Goal: Task Accomplishment & Management: Complete application form

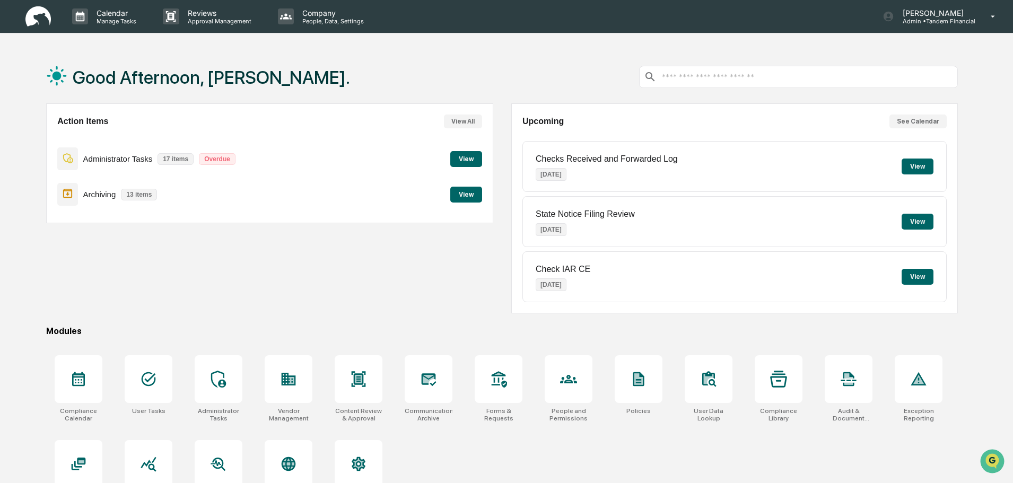
click at [459, 154] on button "View" at bounding box center [466, 159] width 32 height 16
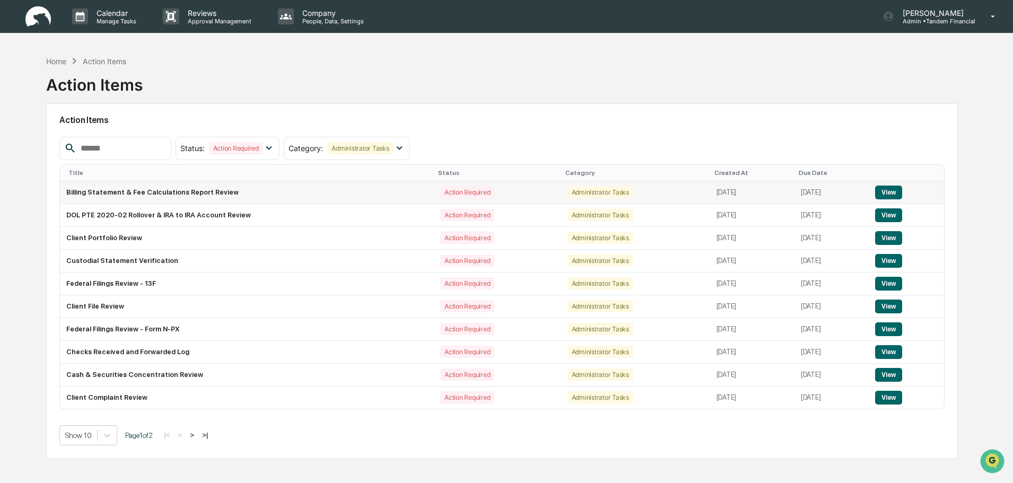
click at [887, 191] on button "View" at bounding box center [888, 193] width 27 height 14
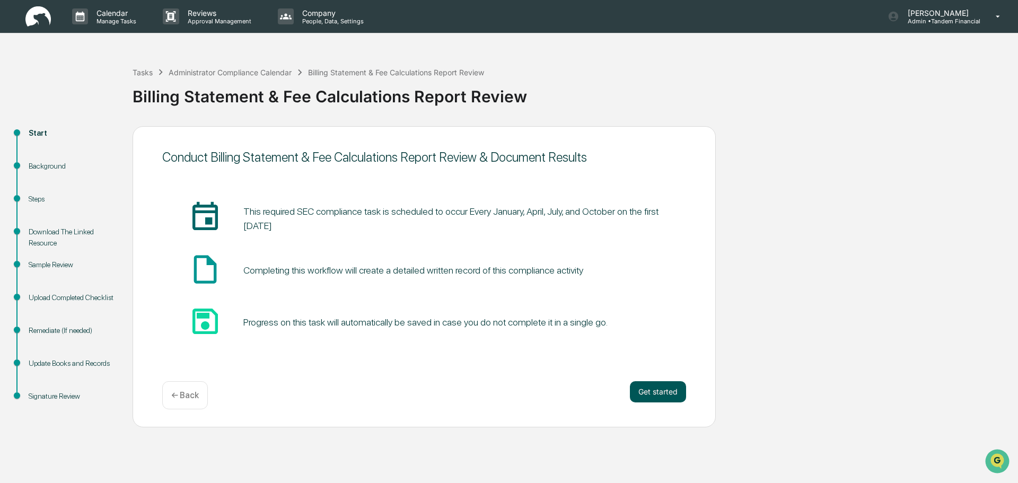
click at [664, 392] on button "Get started" at bounding box center [658, 391] width 56 height 21
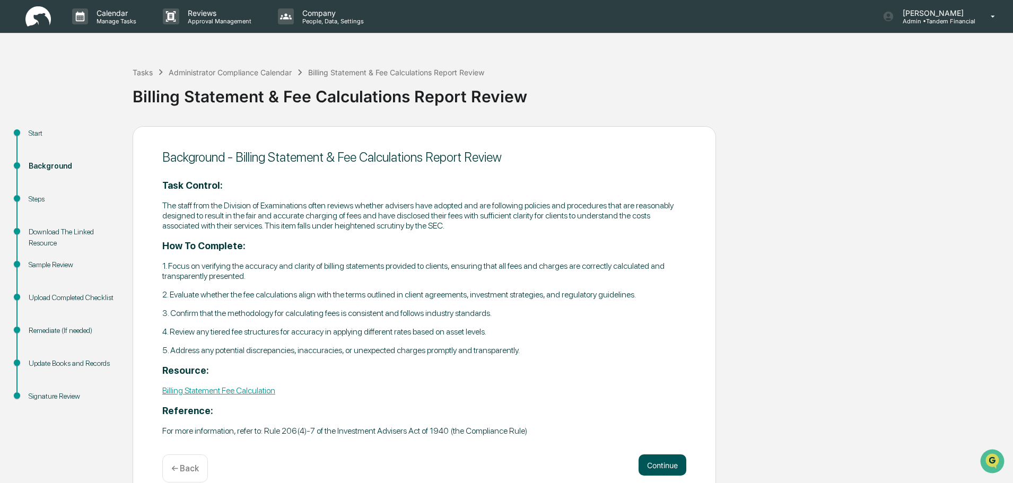
click at [661, 461] on button "Continue" at bounding box center [662, 464] width 48 height 21
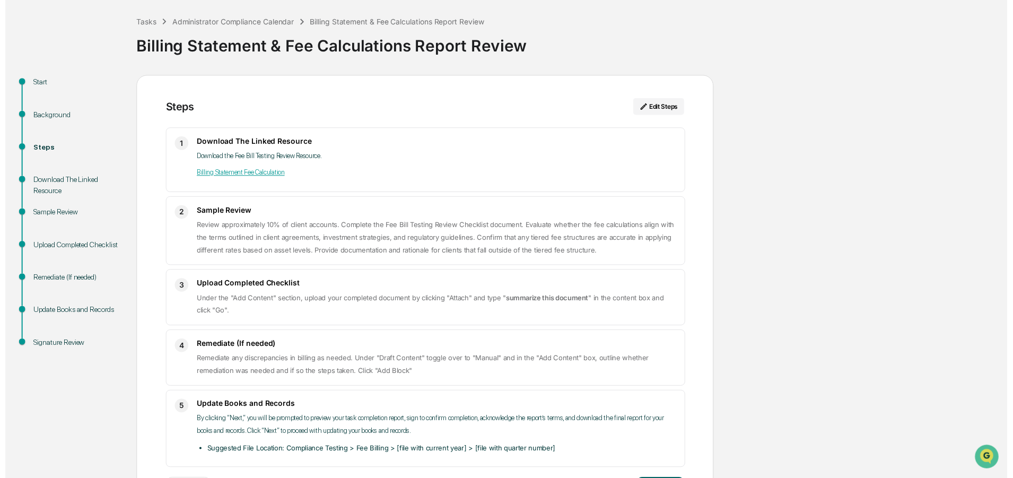
scroll to position [95, 0]
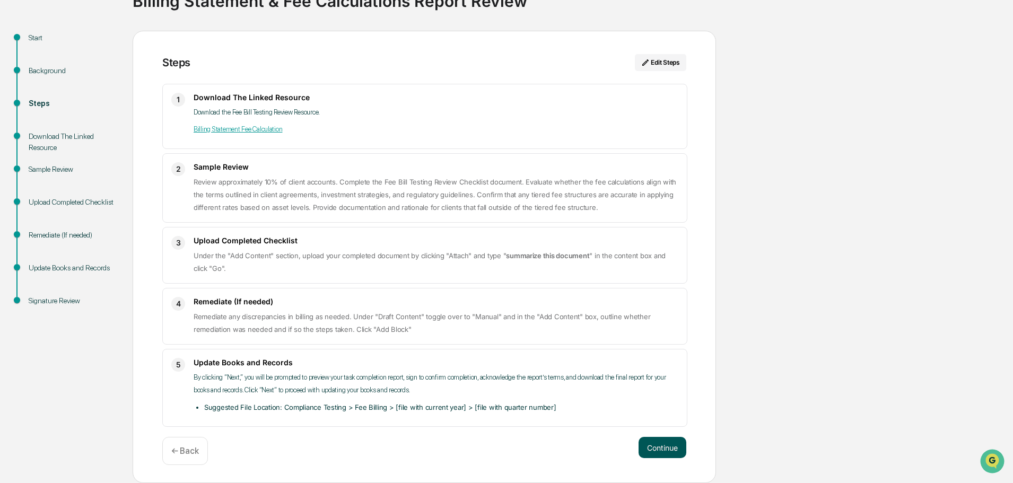
click at [671, 442] on button "Continue" at bounding box center [662, 447] width 48 height 21
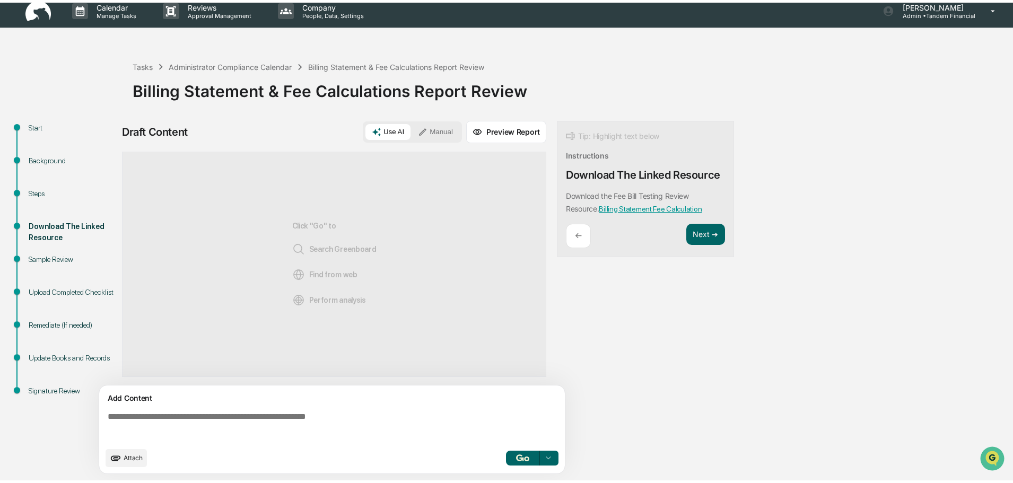
scroll to position [8, 0]
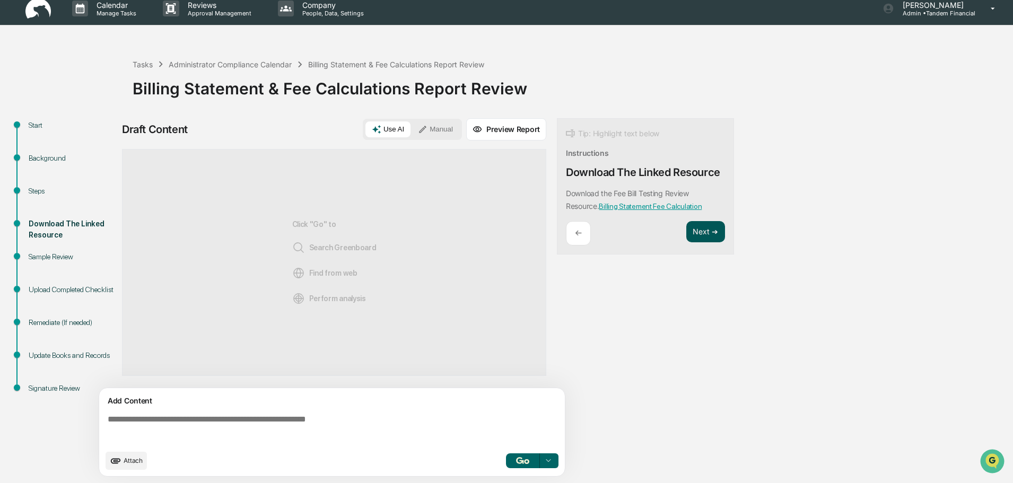
click at [702, 224] on button "Next ➔" at bounding box center [705, 232] width 39 height 22
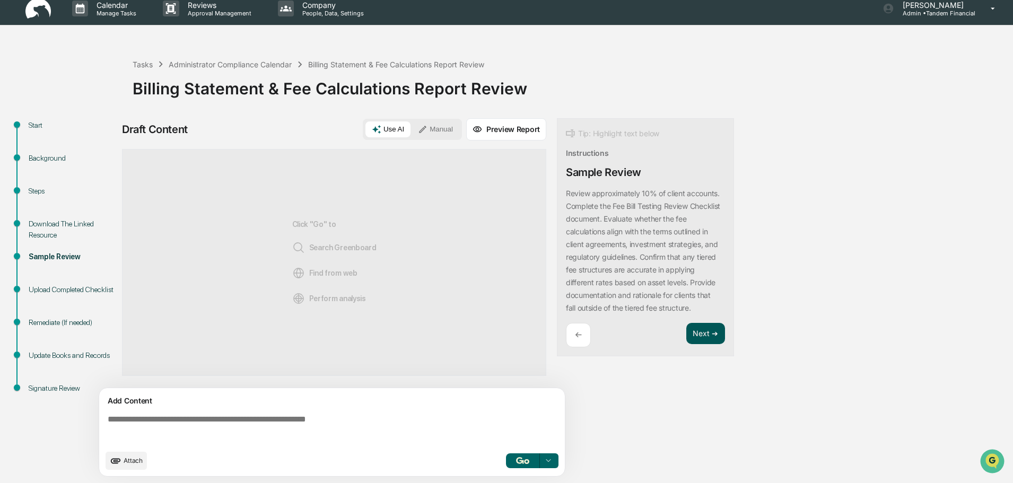
click at [695, 332] on button "Next ➔" at bounding box center [705, 334] width 39 height 22
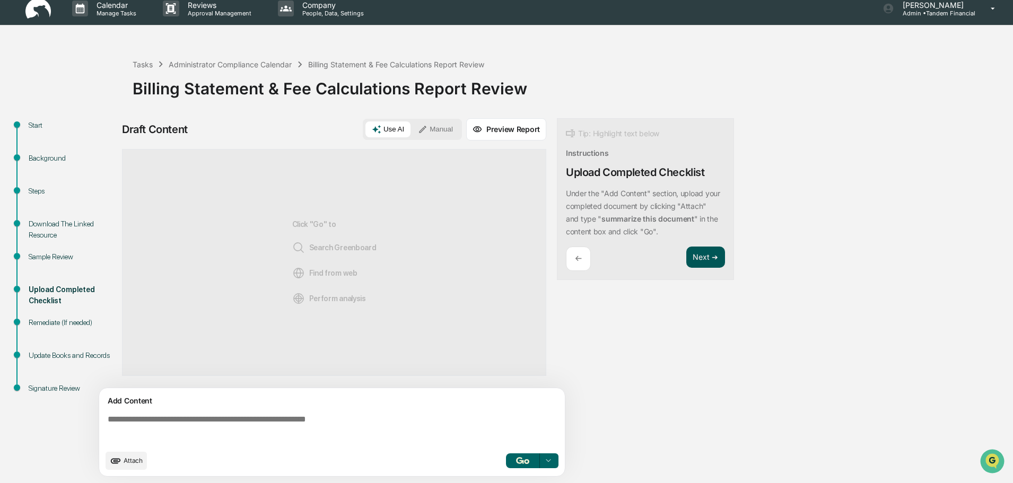
click at [709, 248] on button "Next ➔" at bounding box center [705, 258] width 39 height 22
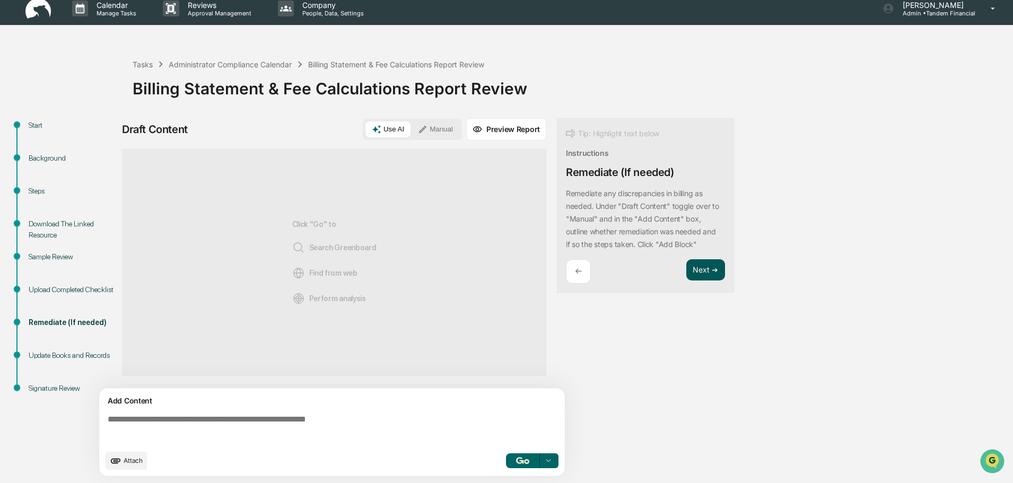
click at [701, 271] on button "Next ➔" at bounding box center [705, 270] width 39 height 22
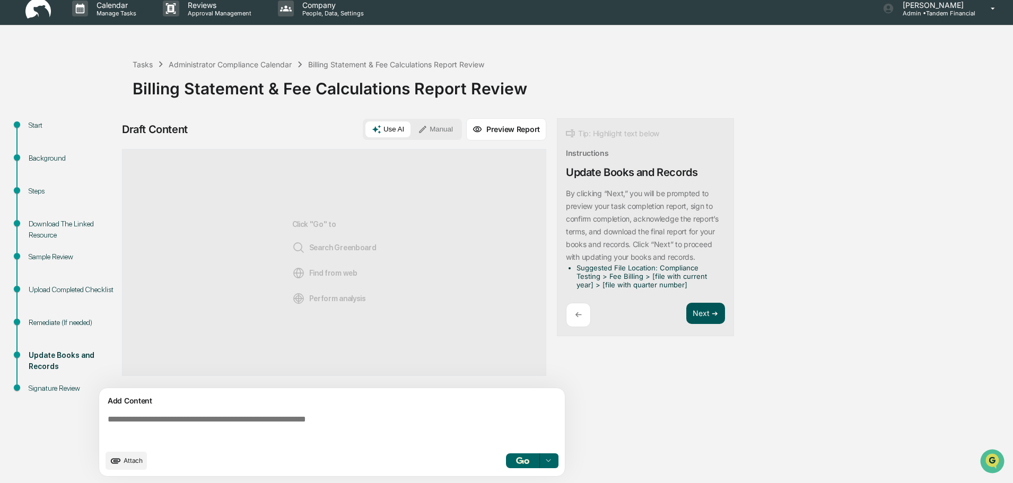
click at [699, 309] on button "Next ➔" at bounding box center [705, 314] width 39 height 22
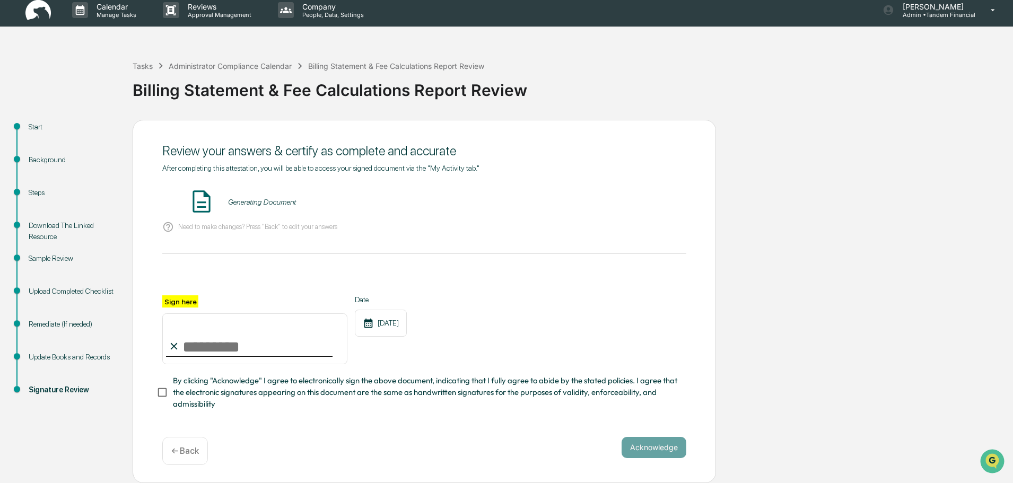
scroll to position [0, 0]
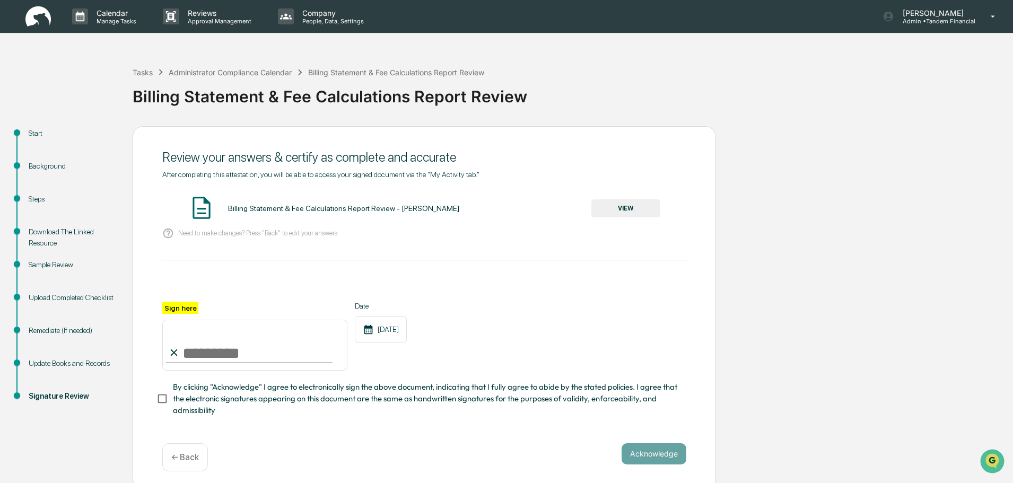
click at [181, 308] on label "Sign here" at bounding box center [180, 308] width 36 height 12
click at [181, 320] on input "Sign here" at bounding box center [254, 345] width 185 height 51
type input "**********"
click at [627, 207] on button "VIEW" at bounding box center [625, 208] width 69 height 18
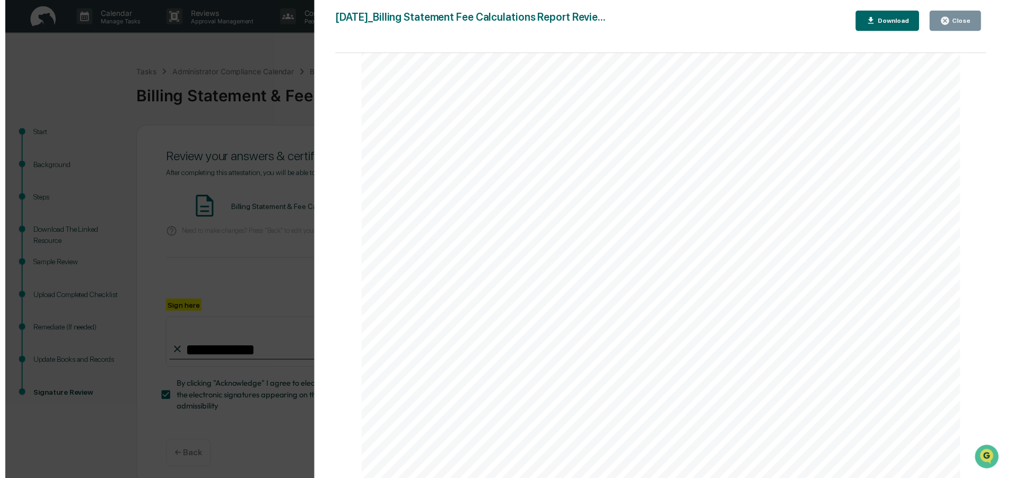
scroll to position [10, 0]
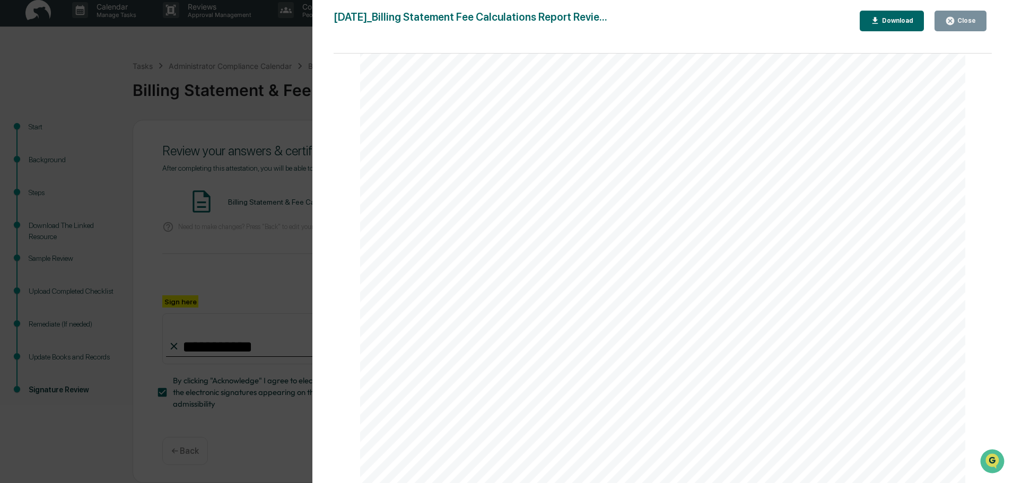
click at [946, 19] on button "Close" at bounding box center [960, 21] width 52 height 21
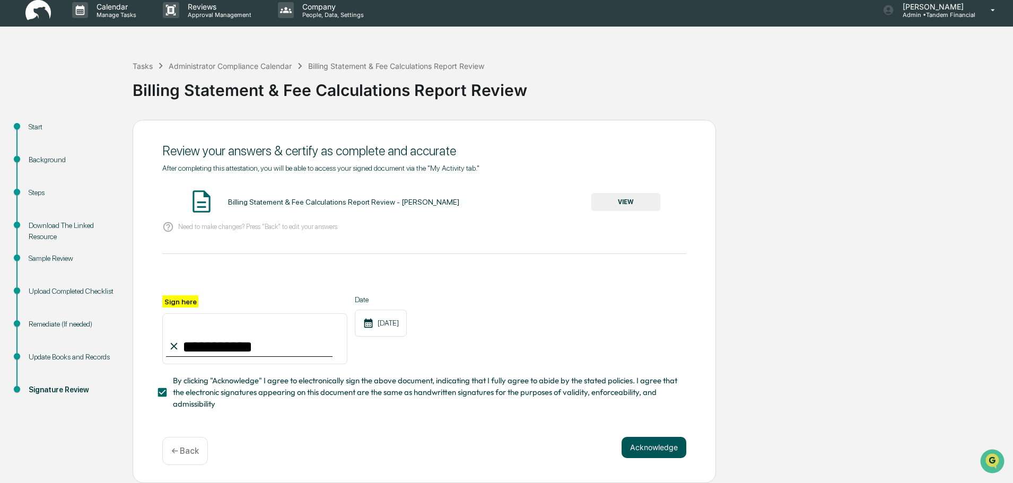
click at [646, 440] on button "Acknowledge" at bounding box center [653, 447] width 65 height 21
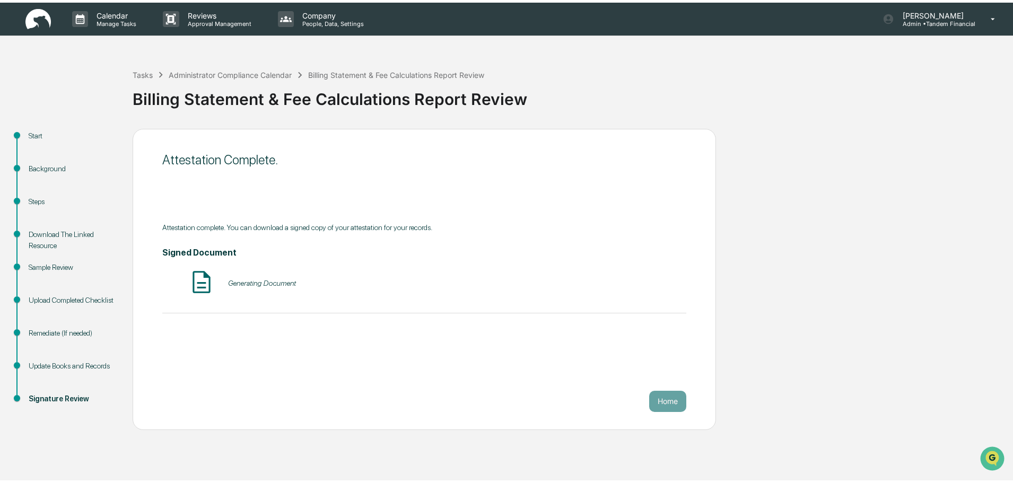
scroll to position [0, 0]
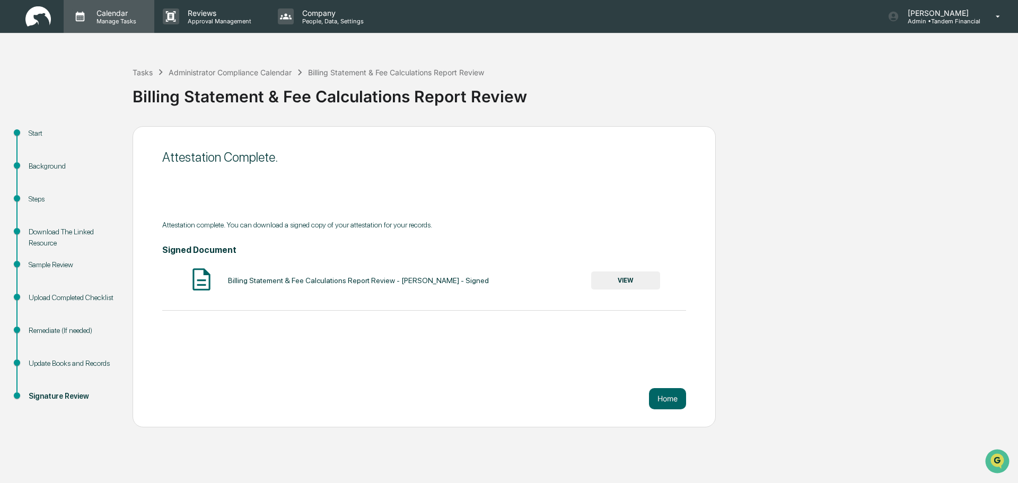
click at [80, 12] on icon at bounding box center [80, 16] width 16 height 16
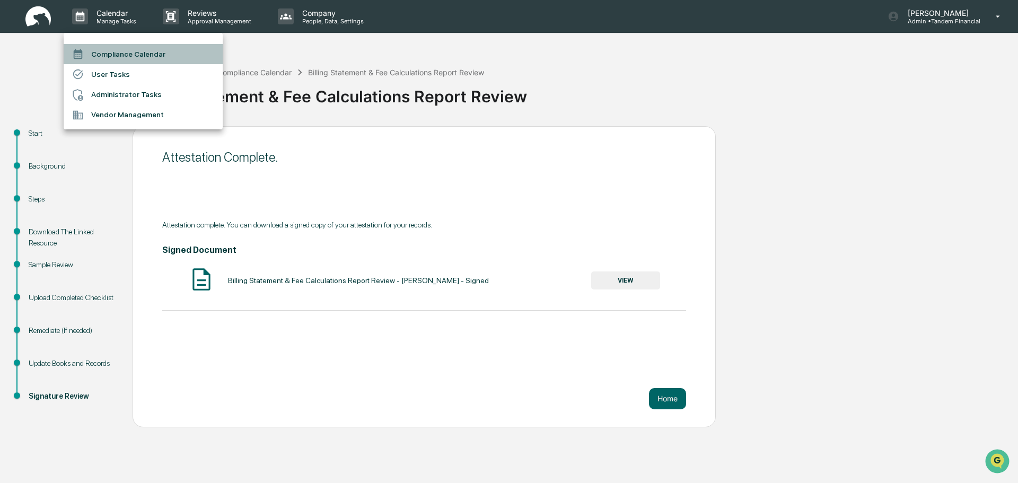
click at [126, 51] on li "Compliance Calendar" at bounding box center [143, 54] width 159 height 20
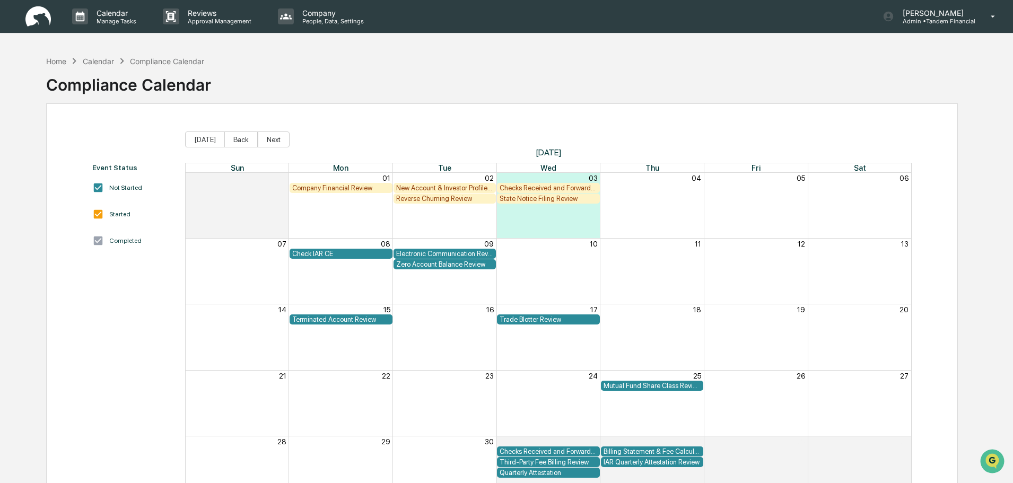
click at [544, 316] on div "Trade Blotter Review" at bounding box center [548, 319] width 98 height 8
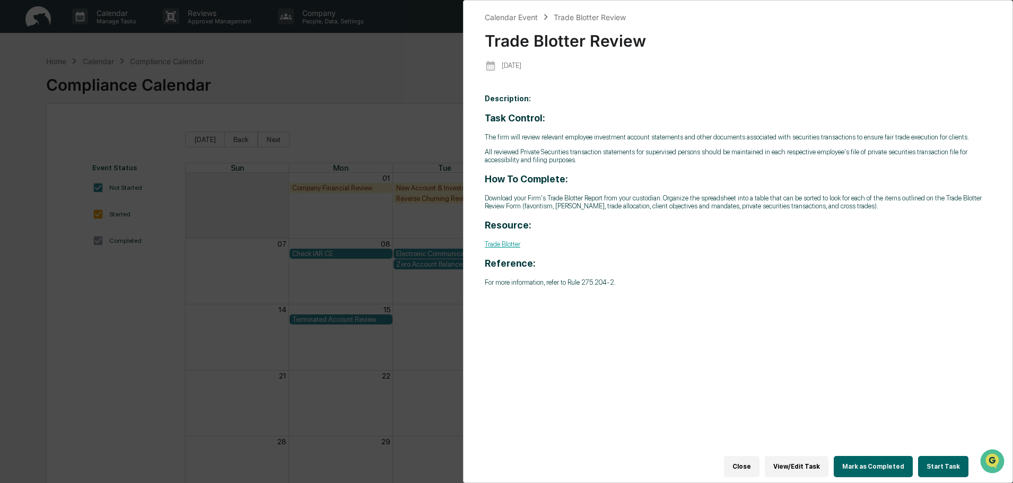
click at [937, 460] on button "Start Task" at bounding box center [943, 466] width 50 height 21
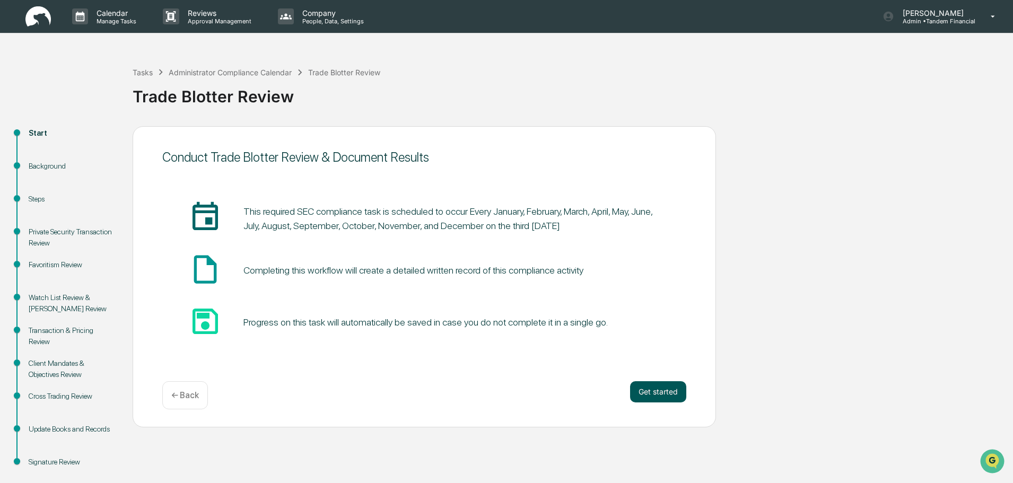
click at [657, 392] on button "Get started" at bounding box center [658, 391] width 56 height 21
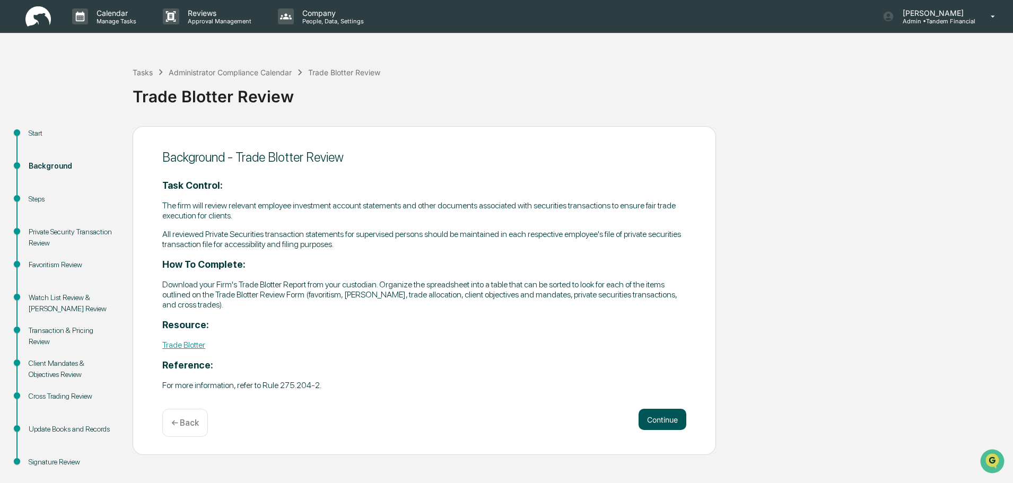
click at [662, 412] on button "Continue" at bounding box center [662, 419] width 48 height 21
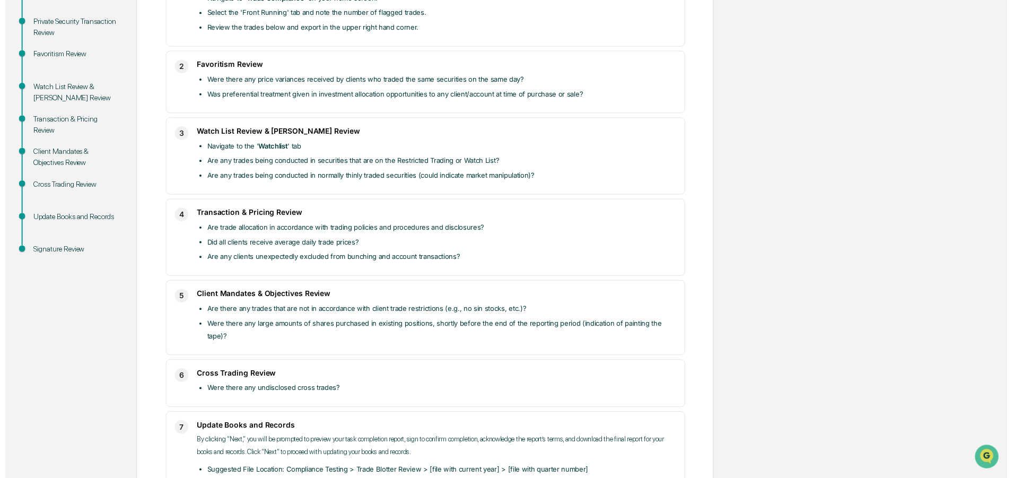
scroll to position [264, 0]
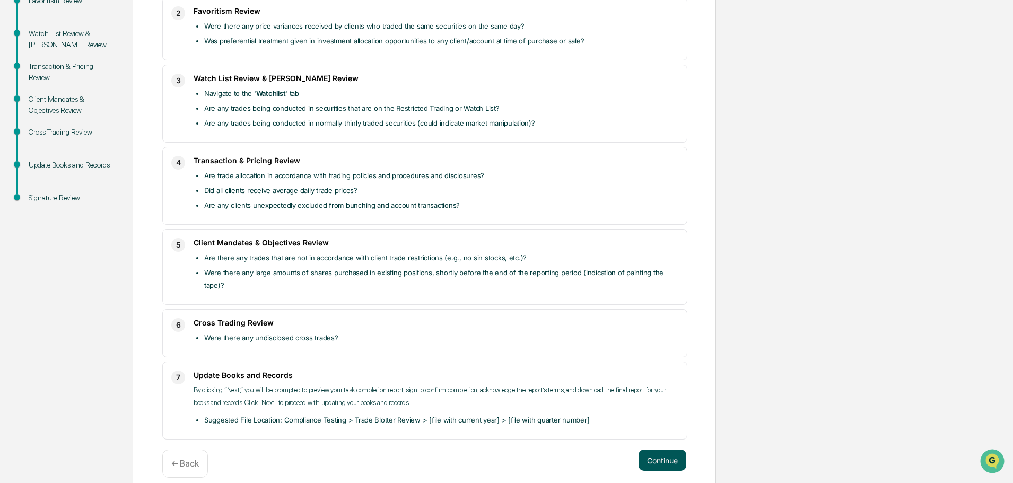
click at [657, 450] on button "Continue" at bounding box center [662, 460] width 48 height 21
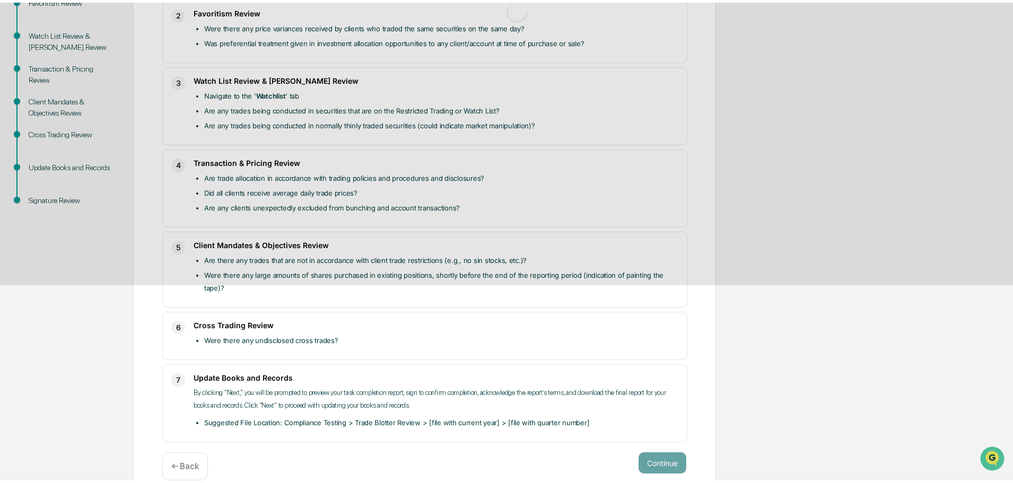
scroll to position [16, 0]
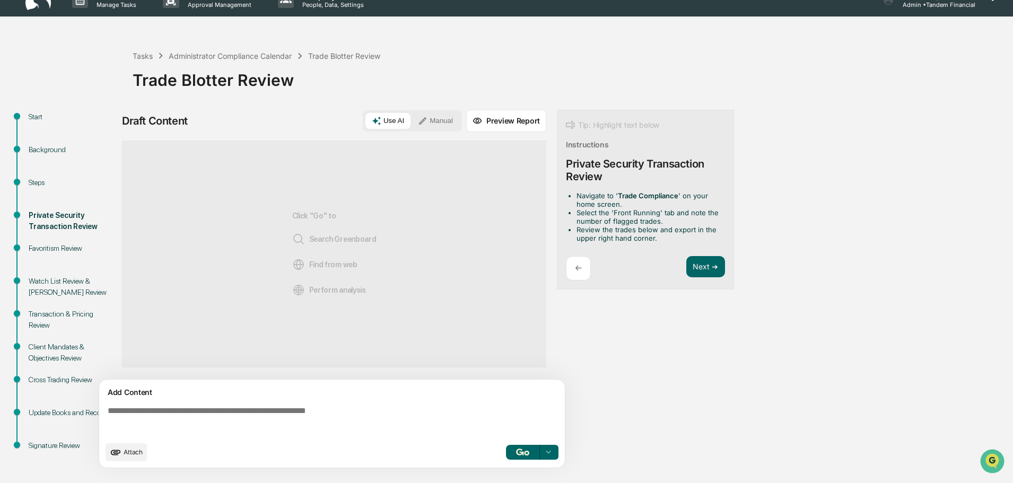
click at [516, 452] on img "button" at bounding box center [522, 451] width 13 height 7
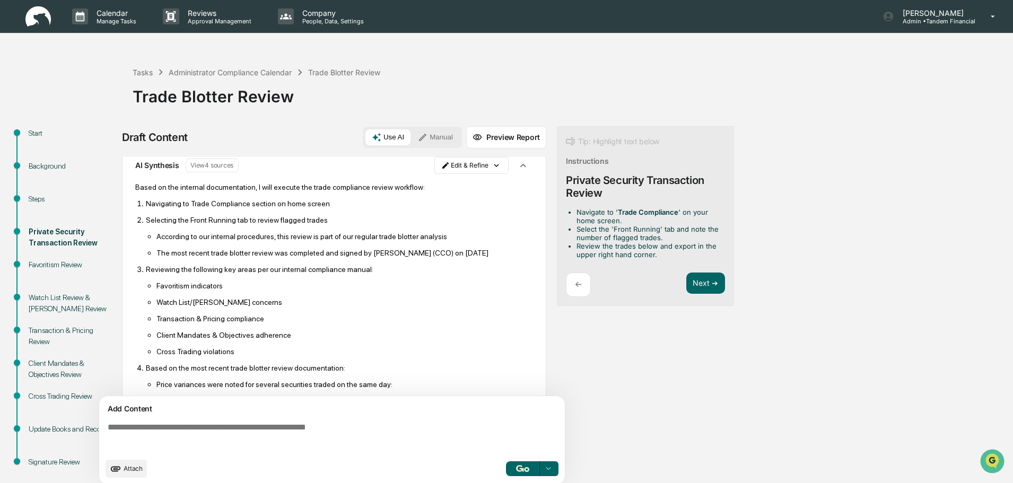
scroll to position [0, 0]
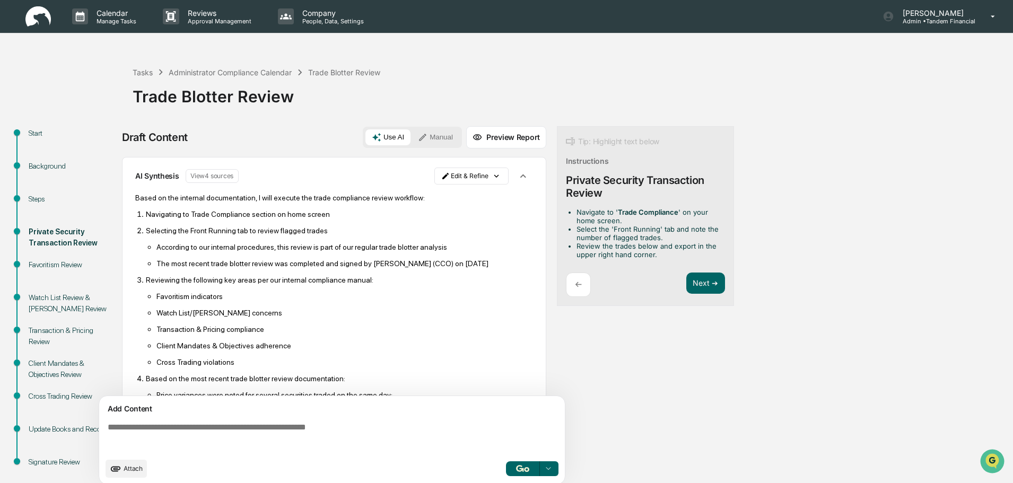
click at [584, 280] on div "←" at bounding box center [578, 284] width 25 height 25
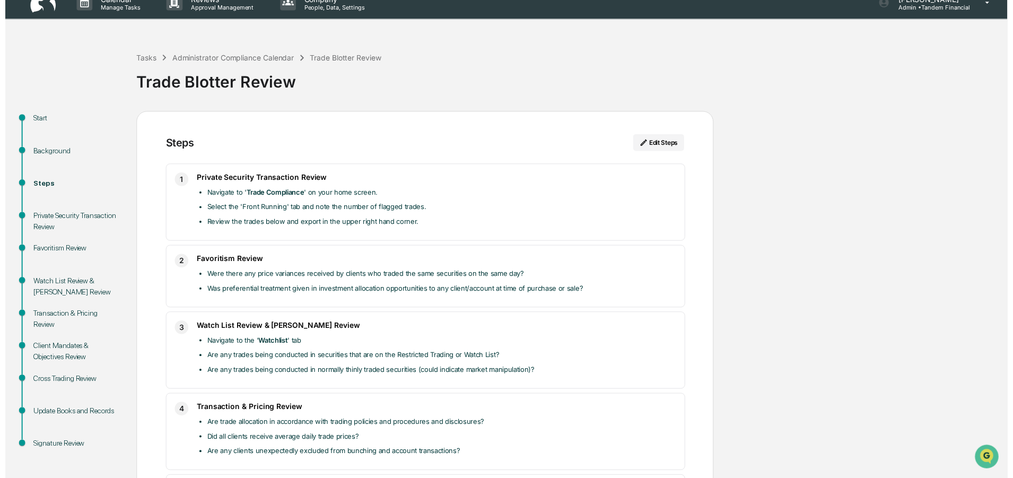
scroll to position [264, 0]
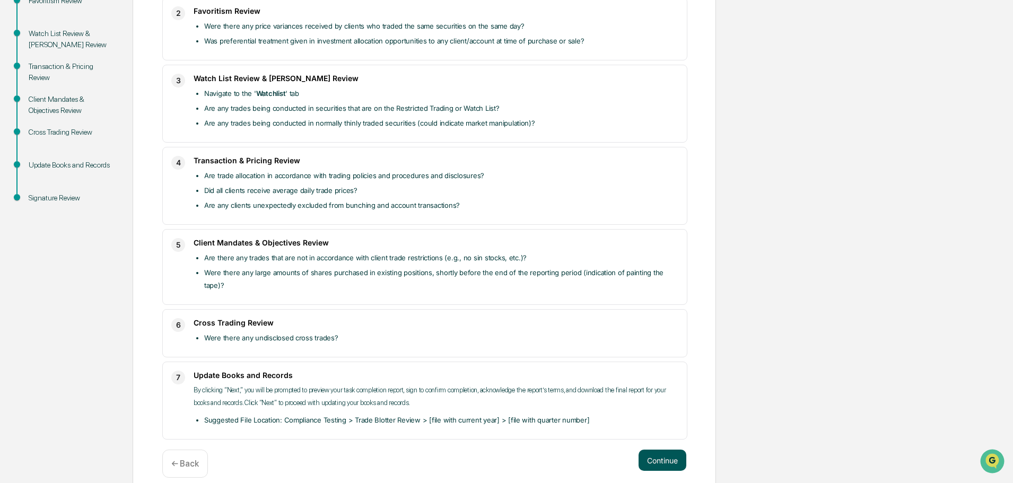
click at [670, 450] on button "Continue" at bounding box center [662, 460] width 48 height 21
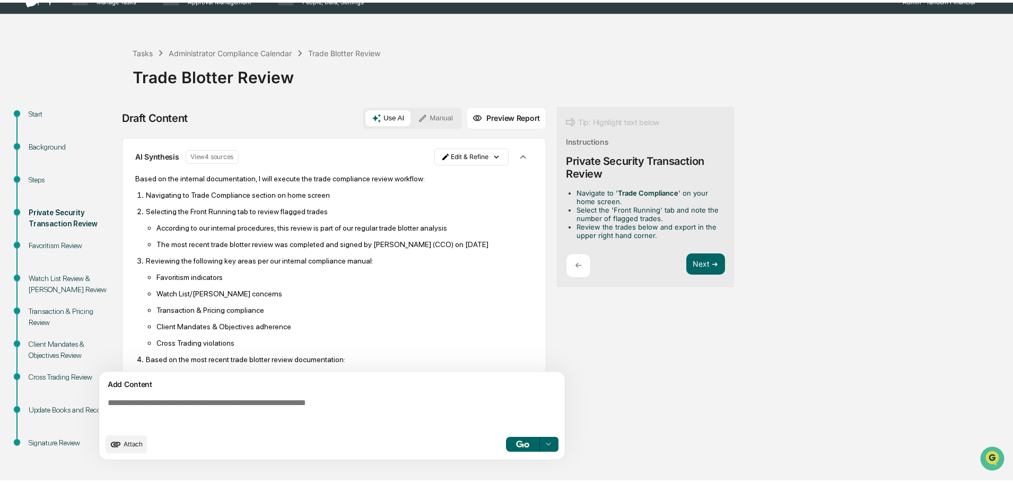
scroll to position [16, 0]
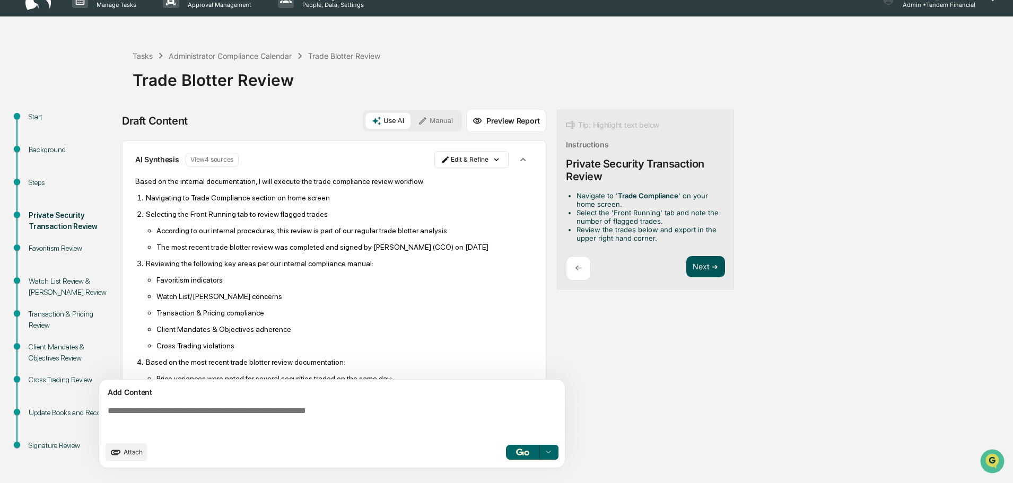
click at [706, 258] on button "Next ➔" at bounding box center [705, 267] width 39 height 22
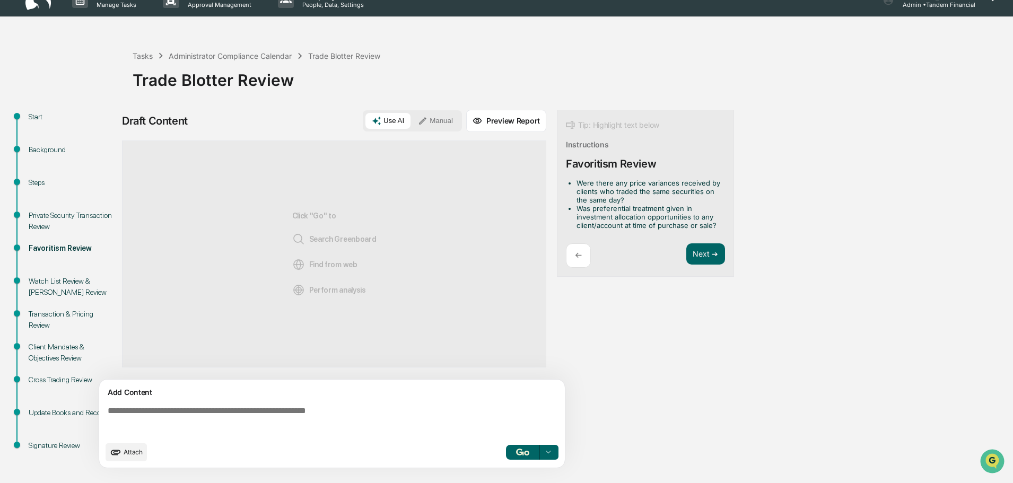
click at [434, 121] on button "Manual" at bounding box center [435, 121] width 48 height 16
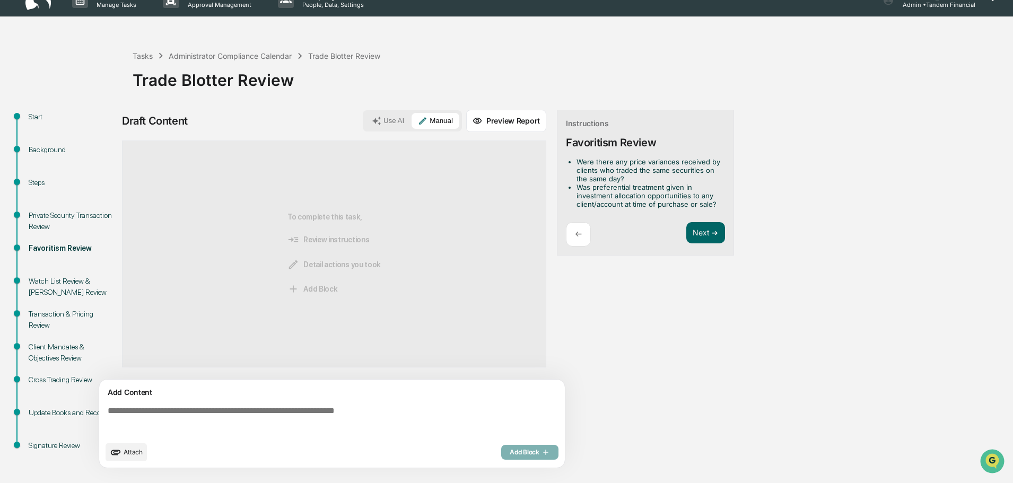
click at [68, 311] on div "Transaction & Pricing Review" at bounding box center [72, 320] width 87 height 22
click at [75, 277] on div "Watch List Review & [PERSON_NAME] Review" at bounding box center [72, 287] width 87 height 22
click at [522, 119] on button "Preview Report" at bounding box center [506, 121] width 80 height 22
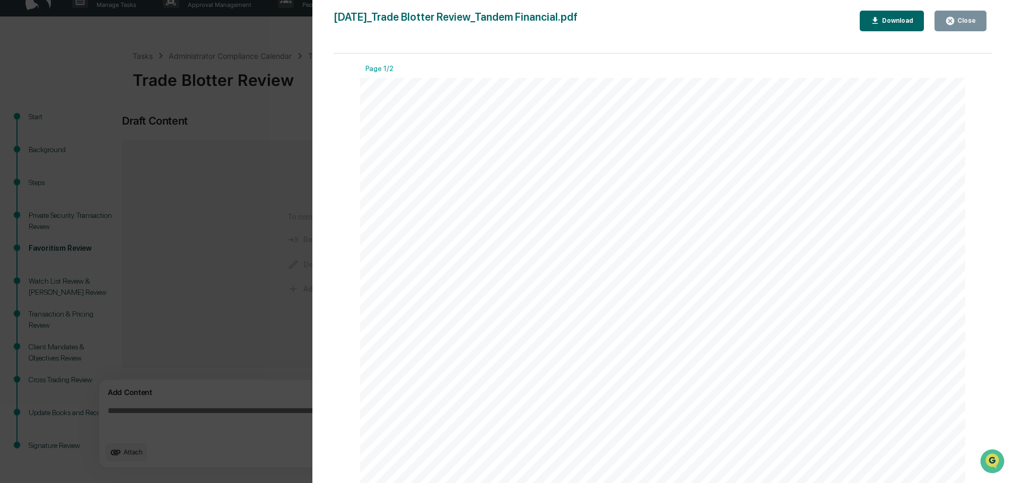
click at [951, 19] on icon "button" at bounding box center [950, 21] width 8 height 8
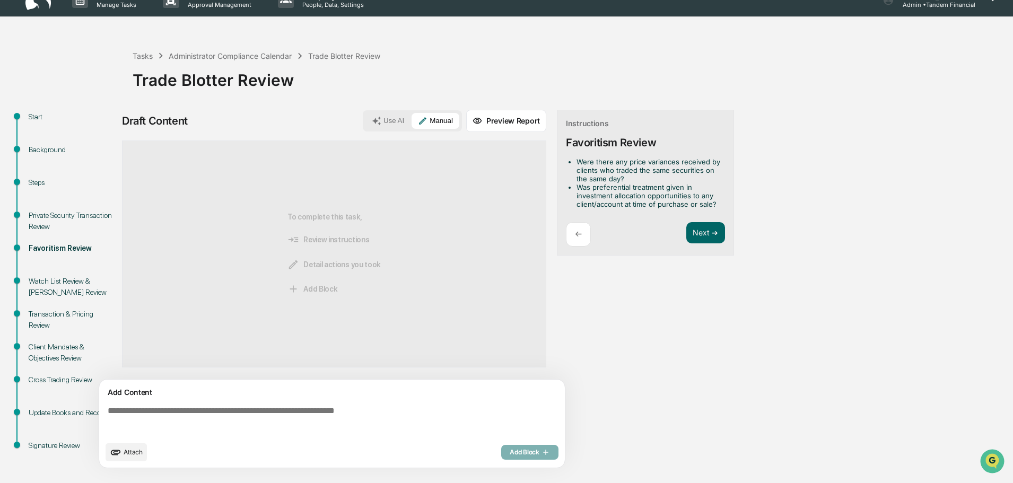
click at [125, 451] on span "Attach" at bounding box center [133, 452] width 19 height 8
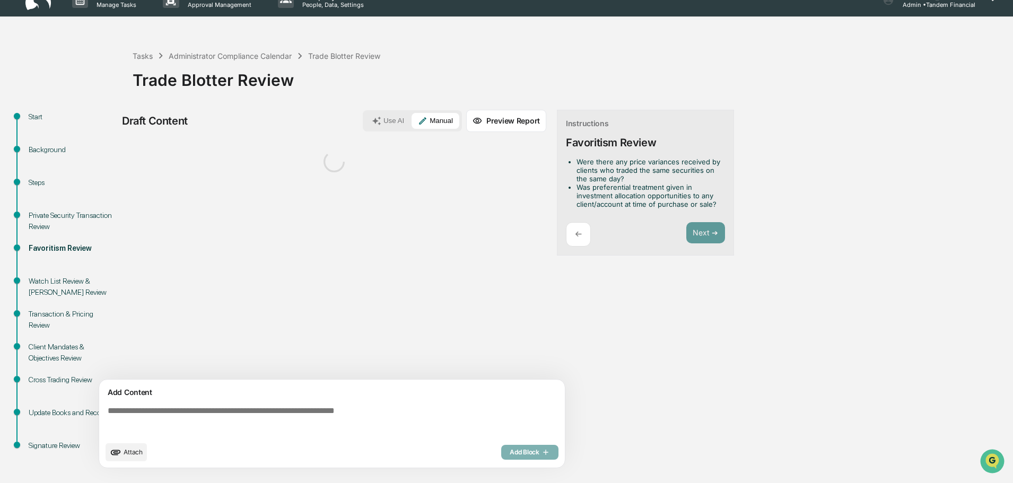
click at [140, 408] on textarea at bounding box center [333, 421] width 461 height 38
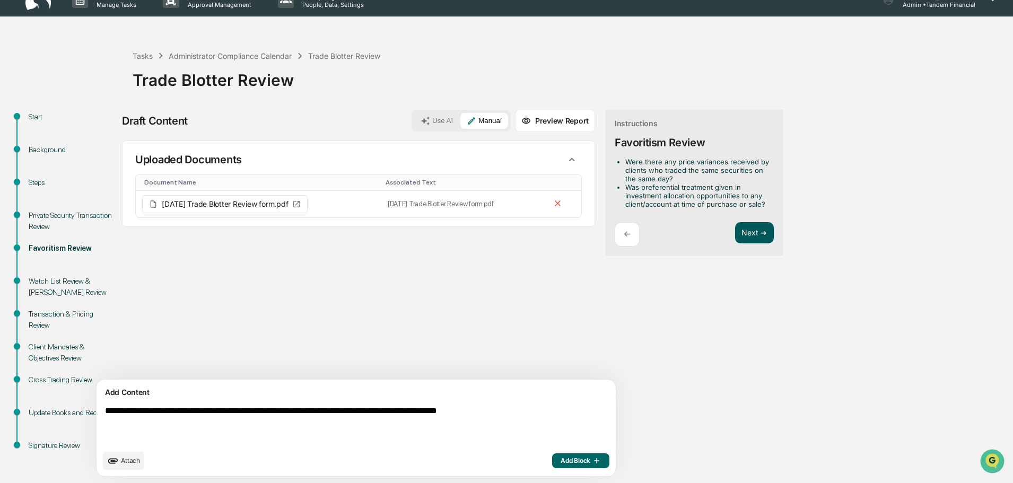
type textarea "**********"
click at [735, 228] on button "Next ➔" at bounding box center [754, 233] width 39 height 22
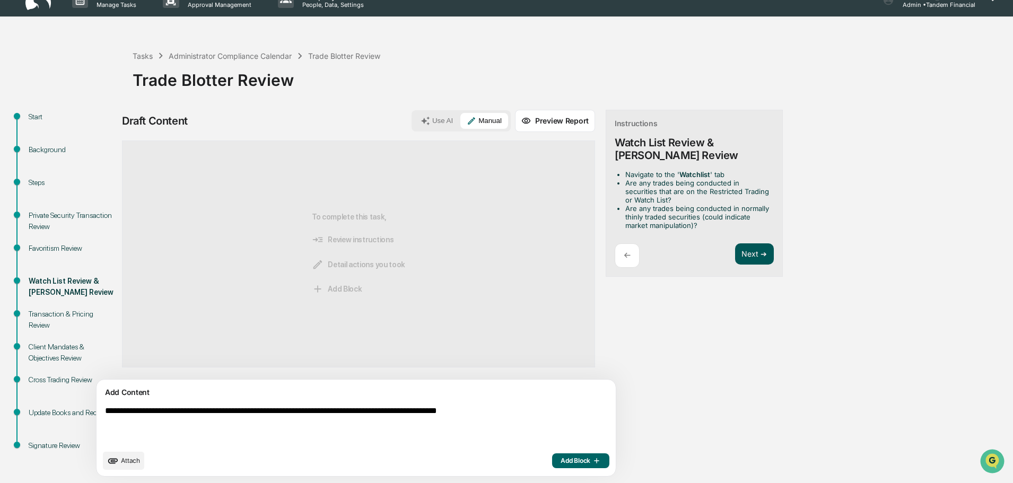
click at [735, 251] on button "Next ➔" at bounding box center [754, 254] width 39 height 22
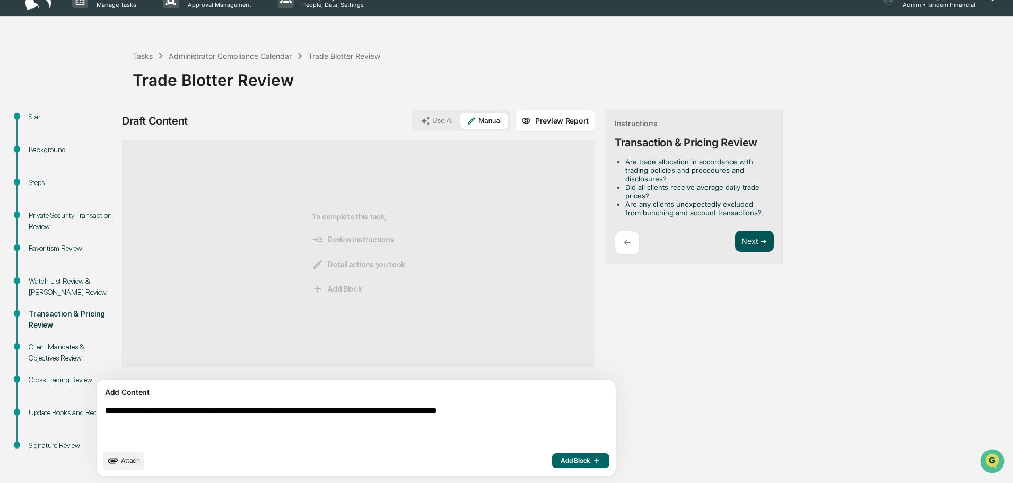
click at [735, 236] on button "Next ➔" at bounding box center [754, 242] width 39 height 22
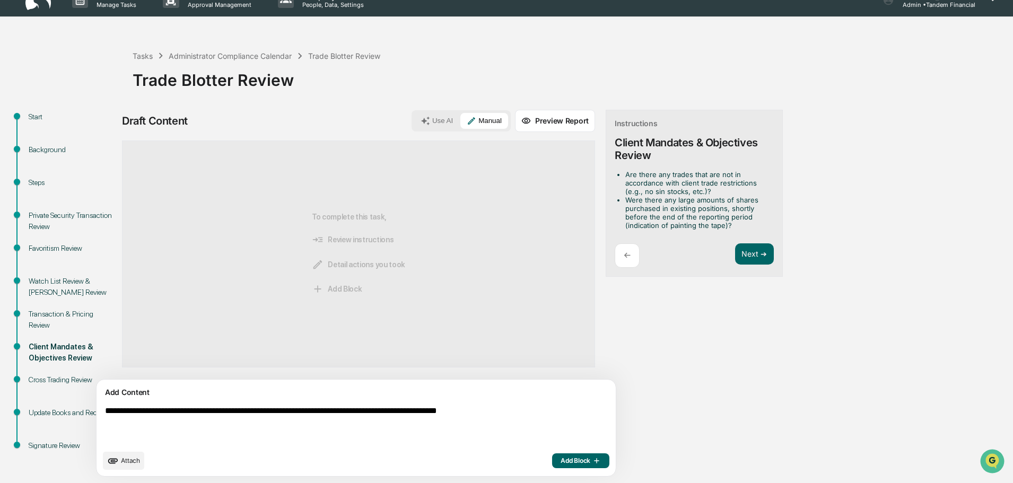
click at [414, 120] on button "Use AI" at bounding box center [436, 121] width 45 height 16
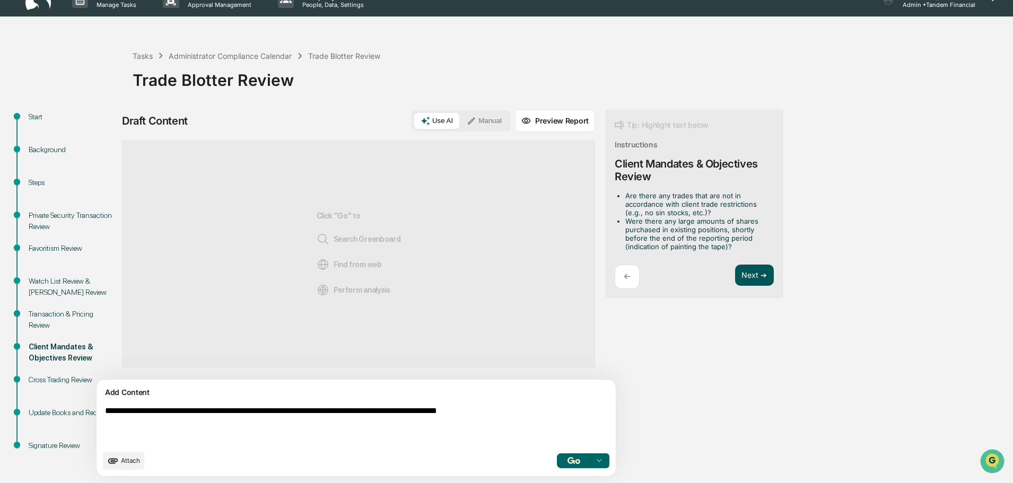
click at [735, 271] on button "Next ➔" at bounding box center [754, 276] width 39 height 22
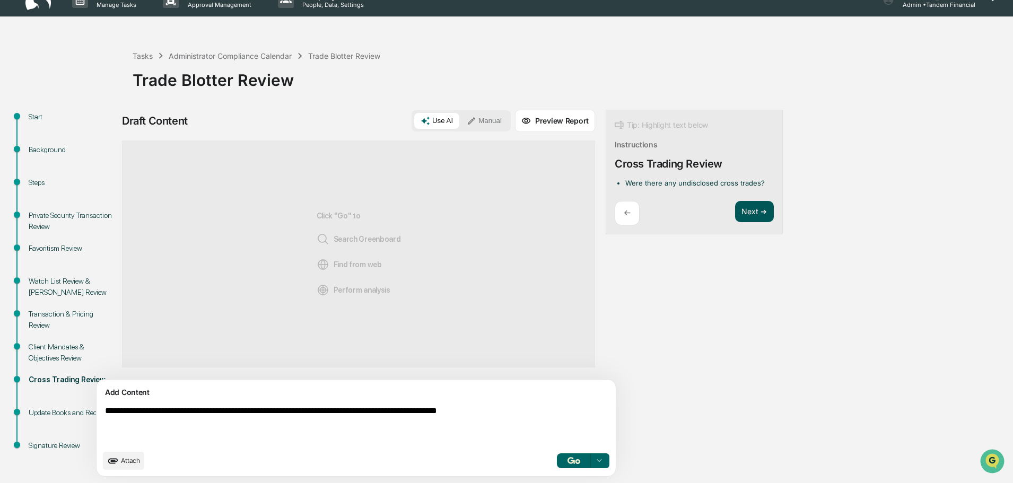
click at [735, 209] on button "Next ➔" at bounding box center [754, 212] width 39 height 22
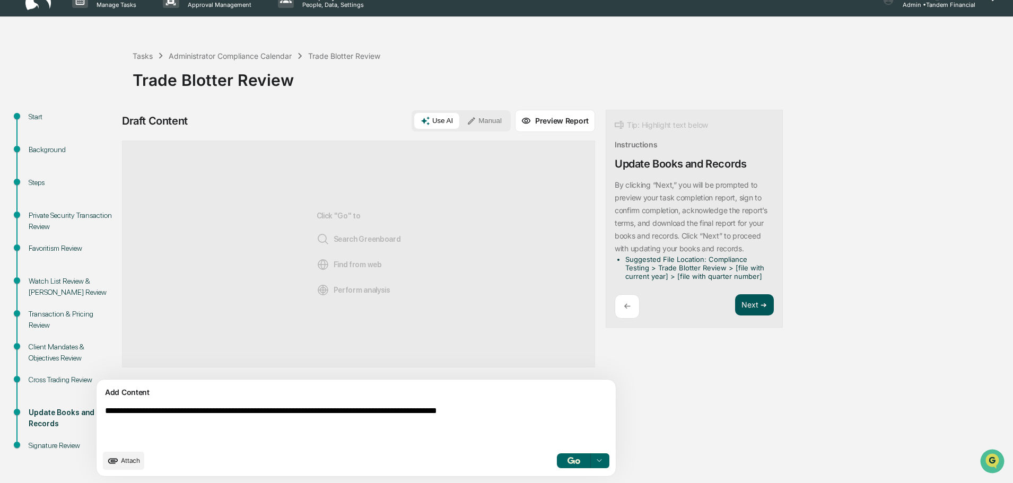
click at [735, 303] on button "Next ➔" at bounding box center [754, 305] width 39 height 22
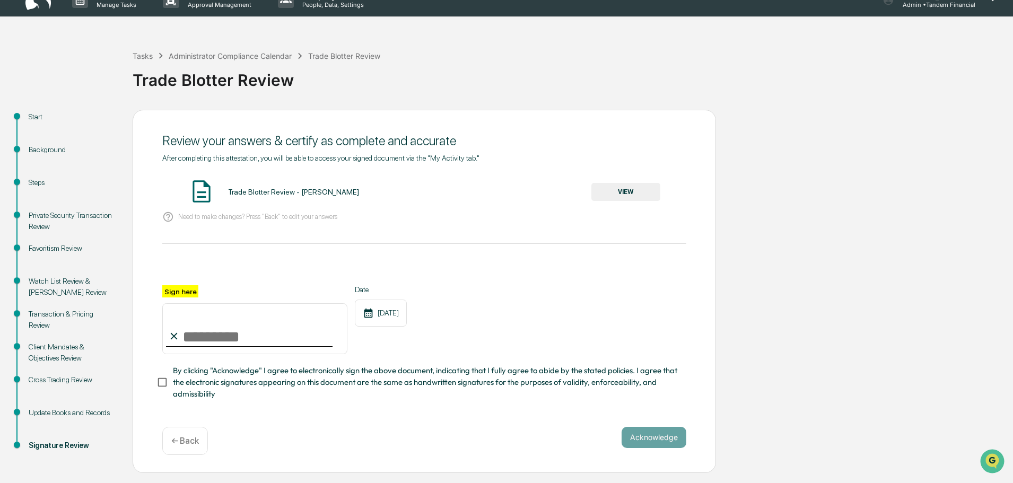
click at [197, 336] on input "Sign here" at bounding box center [254, 328] width 185 height 51
type input "*"
type input "**********"
click at [654, 436] on button "Acknowledge" at bounding box center [653, 437] width 65 height 21
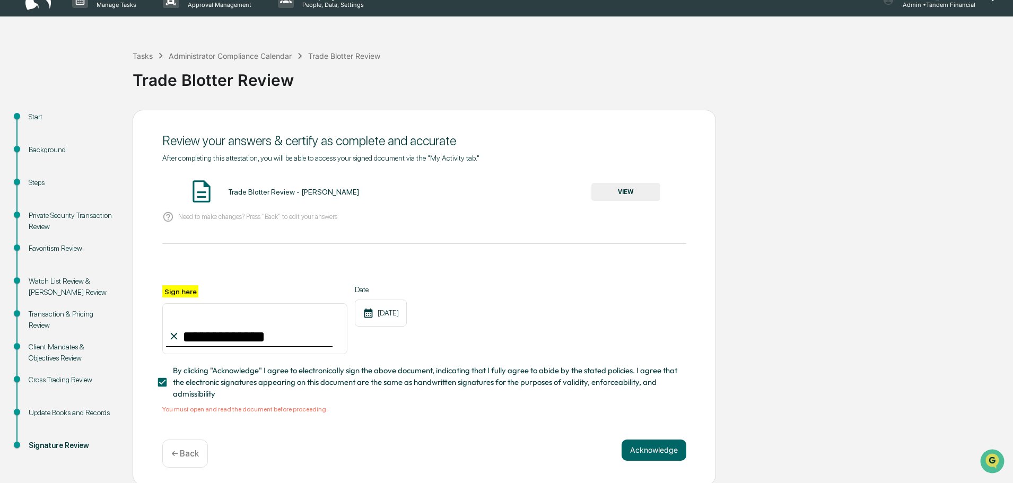
click at [623, 189] on button "VIEW" at bounding box center [625, 192] width 69 height 18
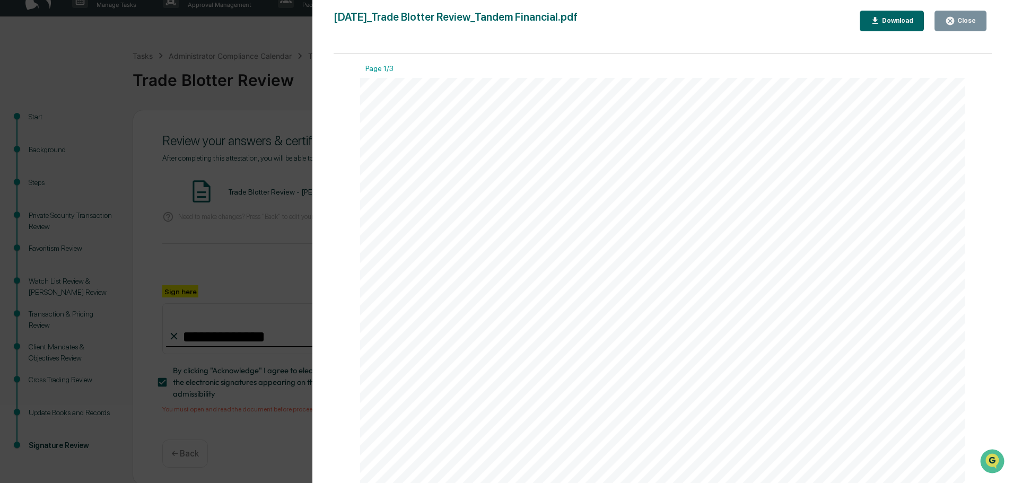
click at [949, 19] on icon "button" at bounding box center [950, 21] width 8 height 8
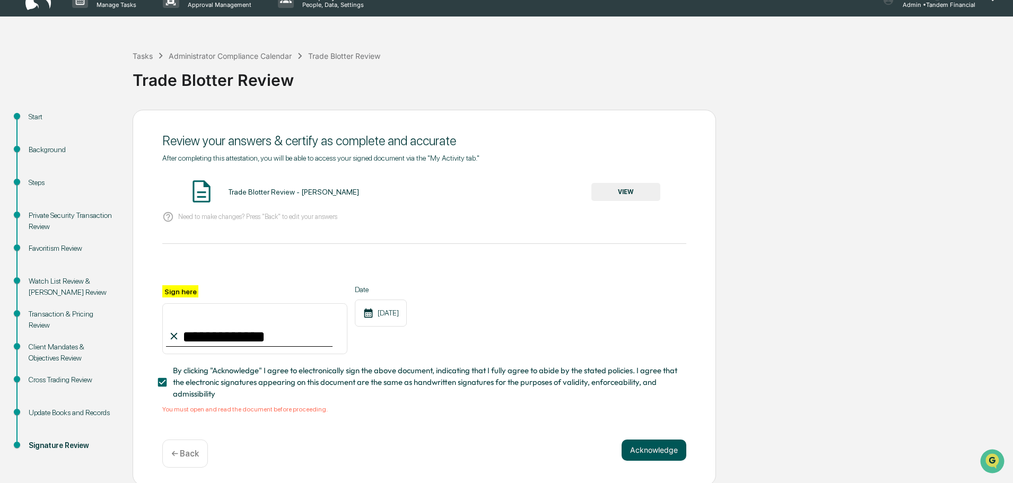
click at [656, 450] on button "Acknowledge" at bounding box center [653, 449] width 65 height 21
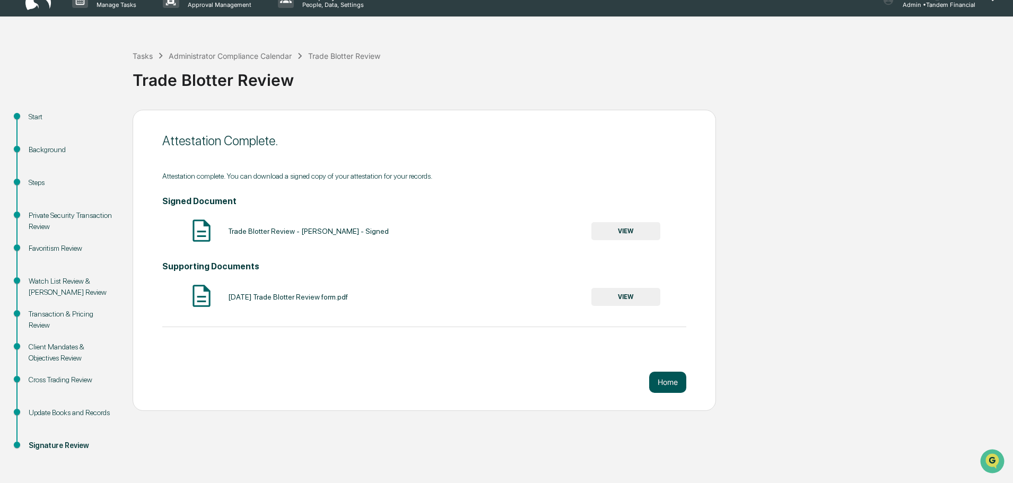
click at [661, 380] on button "Home" at bounding box center [667, 382] width 37 height 21
